Goal: Navigation & Orientation: Find specific page/section

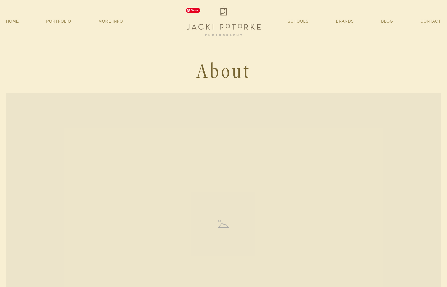
click at [239, 24] on img at bounding box center [224, 21] width 80 height 32
